Goal: Information Seeking & Learning: Learn about a topic

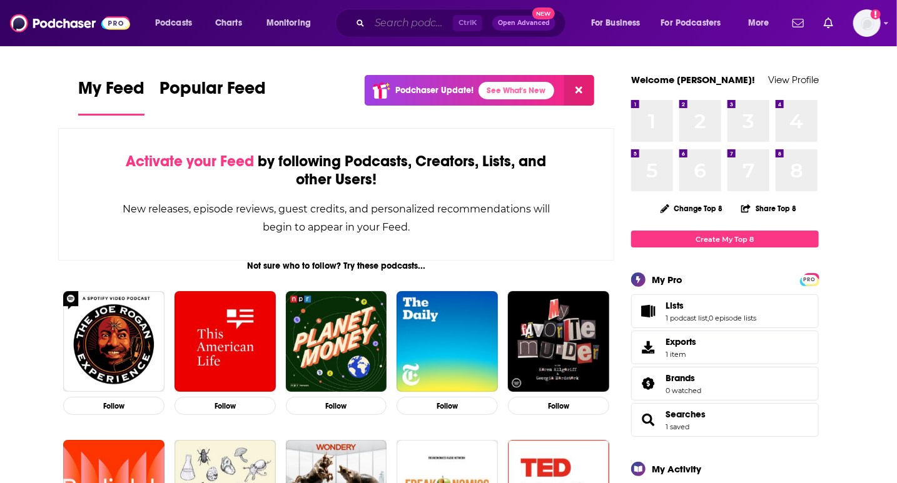
click at [385, 23] on input "Search podcasts, credits, & more..." at bounding box center [411, 23] width 83 height 20
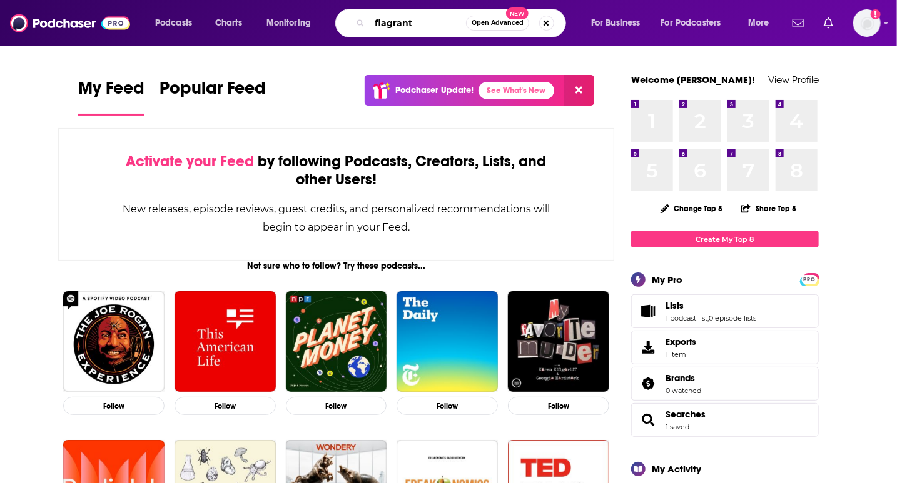
type input "flagrant"
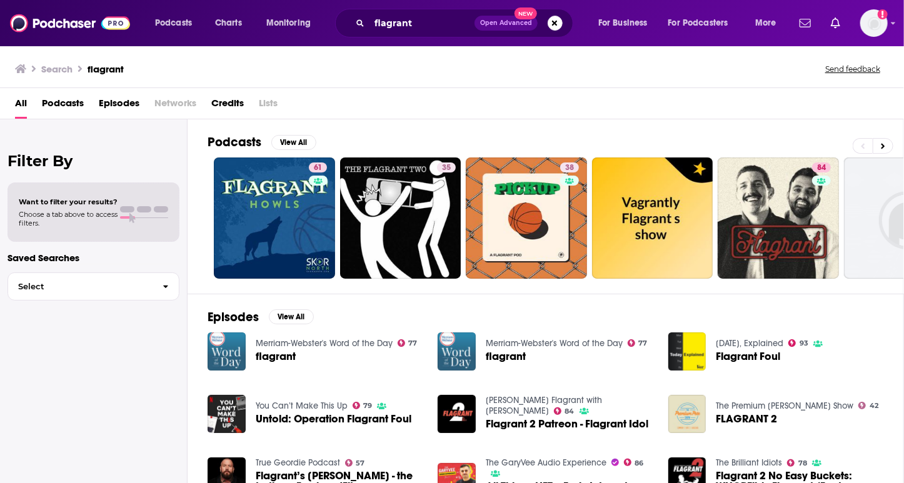
click at [58, 101] on span "Podcasts" at bounding box center [63, 106] width 42 height 26
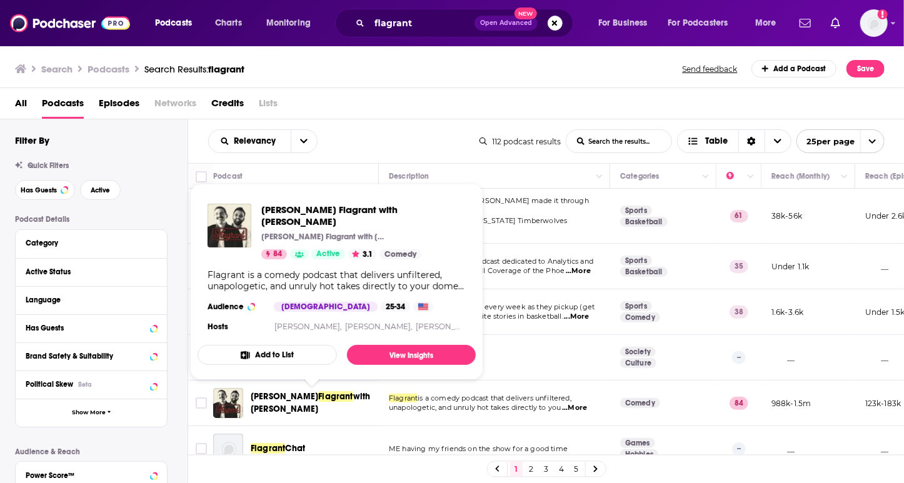
click at [298, 391] on span "[PERSON_NAME]" at bounding box center [285, 396] width 68 height 11
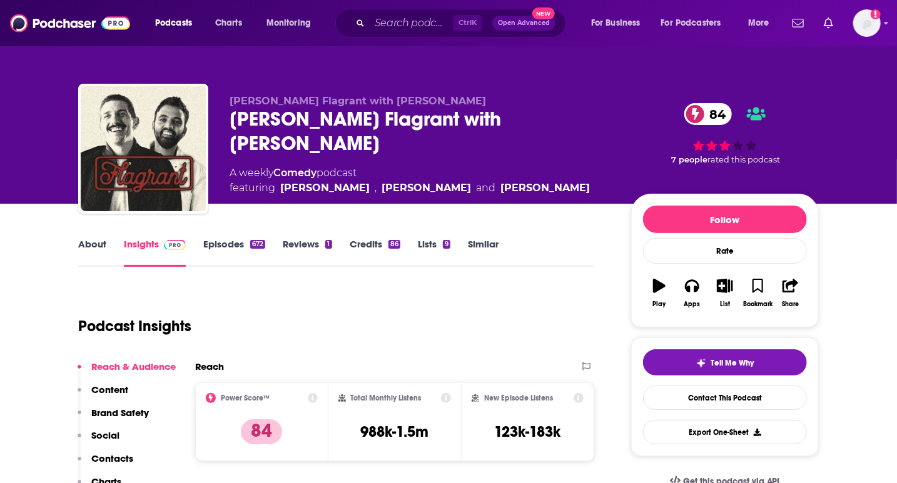
click at [485, 248] on link "Similar" at bounding box center [483, 252] width 31 height 29
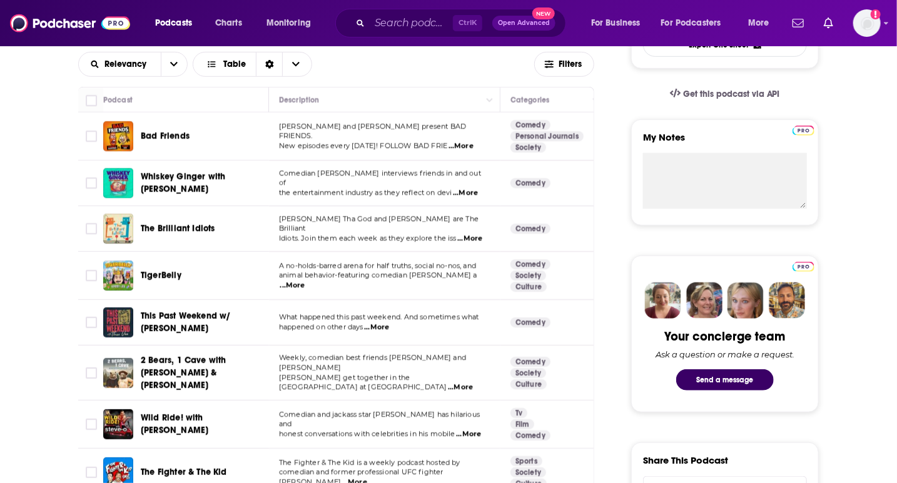
scroll to position [400, 0]
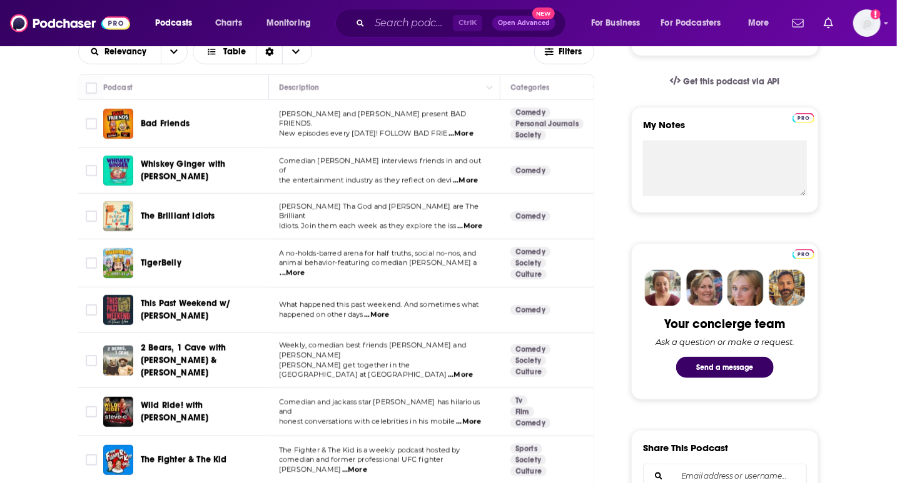
click at [305, 268] on span "...More" at bounding box center [292, 273] width 25 height 10
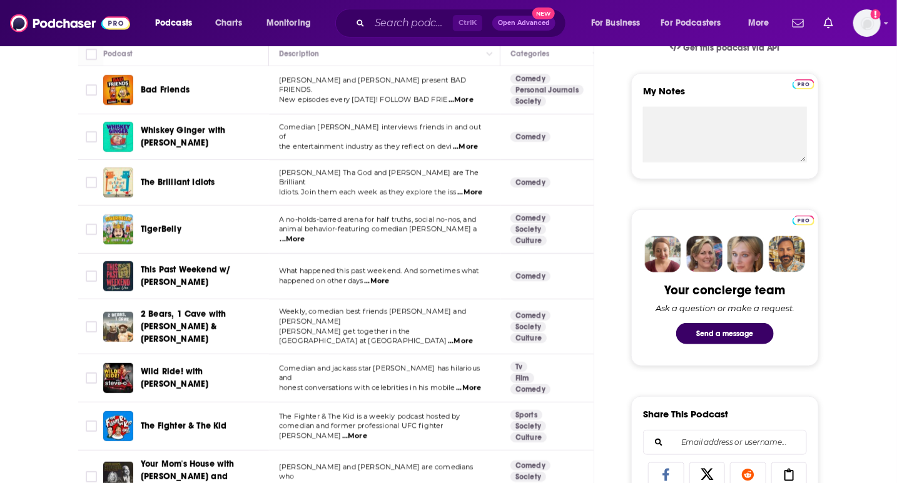
scroll to position [550, 0]
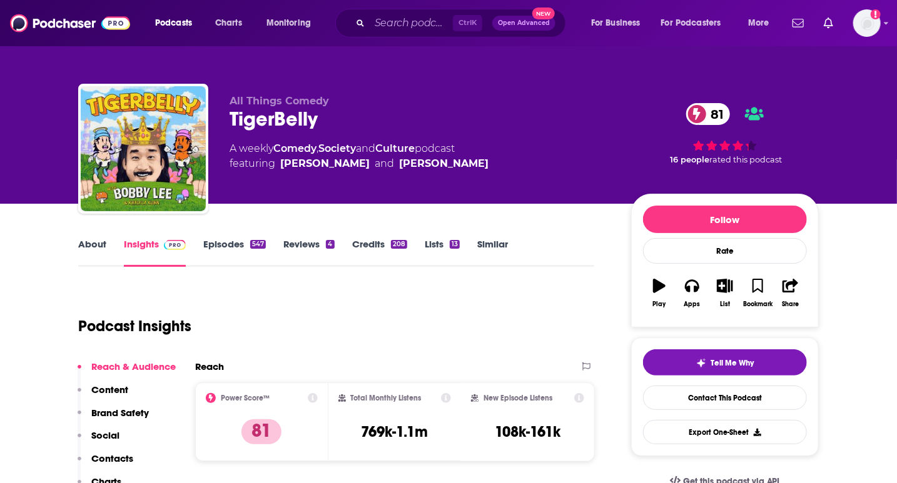
click at [237, 241] on link "Episodes 547" at bounding box center [234, 252] width 63 height 29
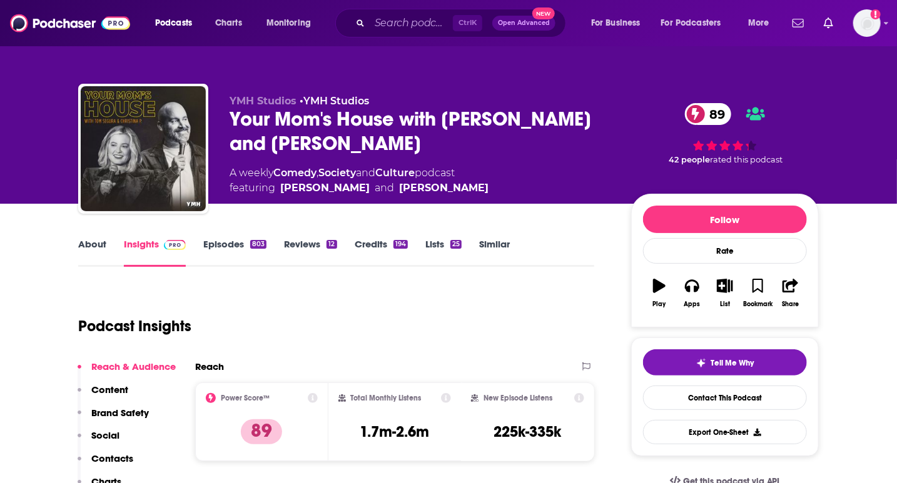
click at [225, 243] on link "Episodes 803" at bounding box center [234, 252] width 63 height 29
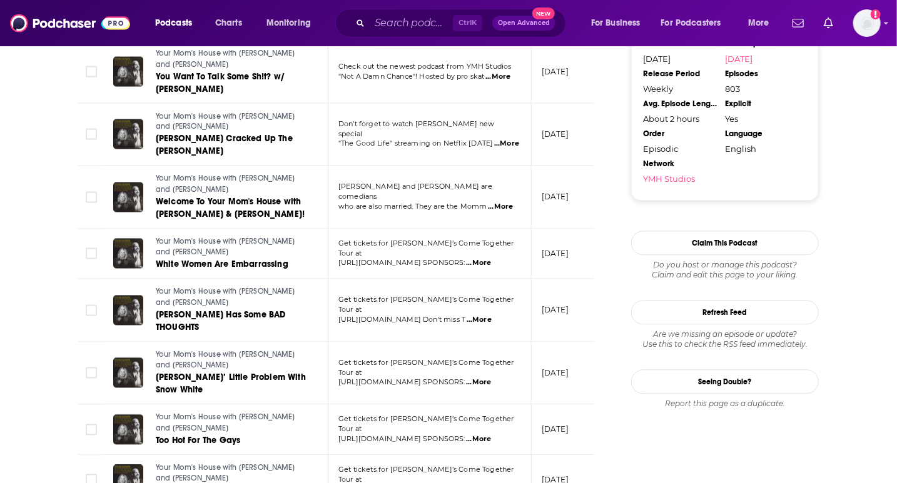
scroll to position [1394, 0]
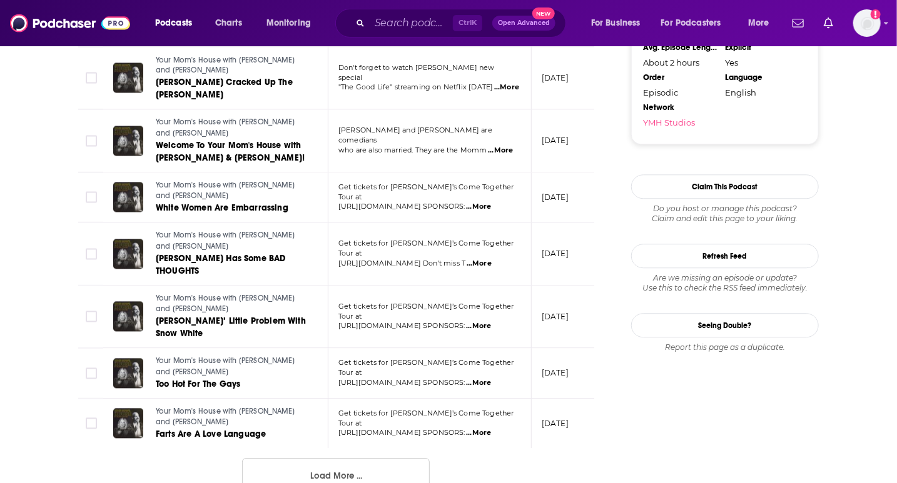
click at [346, 458] on button "Load More ..." at bounding box center [336, 475] width 188 height 34
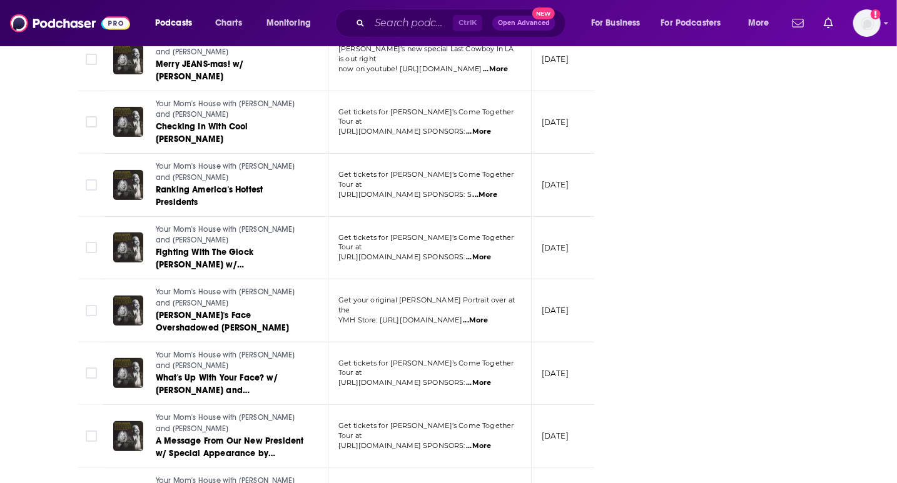
scroll to position [2795, 0]
